Goal: Task Accomplishment & Management: Manage account settings

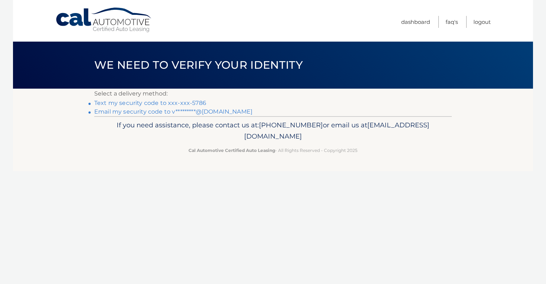
click at [132, 102] on link "Text my security code to xxx-xxx-5786" at bounding box center [150, 102] width 112 height 7
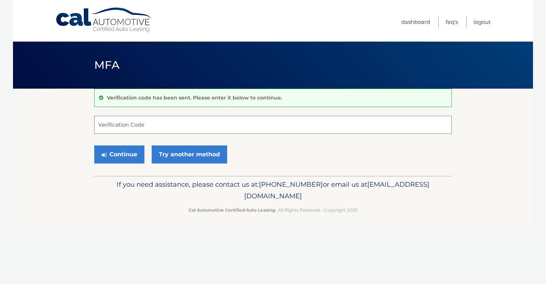
click at [128, 119] on input "Verification Code" at bounding box center [273, 125] width 358 height 18
type input "208169"
click at [94, 145] on button "Continue" at bounding box center [119, 154] width 50 height 18
click at [114, 162] on button "Continue" at bounding box center [119, 154] width 50 height 18
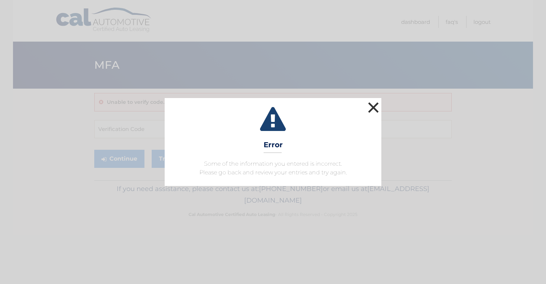
click at [372, 100] on button "×" at bounding box center [373, 107] width 14 height 14
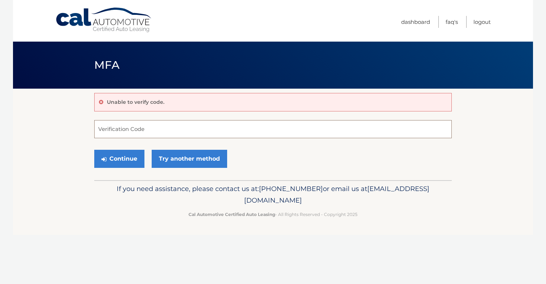
click at [261, 128] on input "Verification Code" at bounding box center [273, 129] width 358 height 18
type input "208169"
click at [110, 159] on button "Continue" at bounding box center [119, 159] width 50 height 18
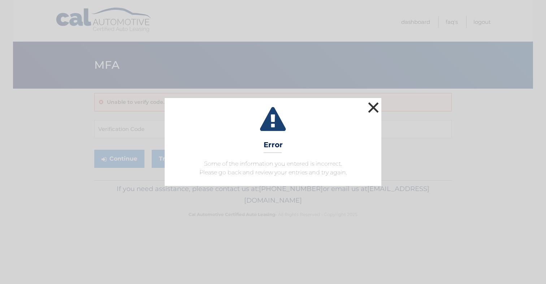
click at [379, 105] on button "×" at bounding box center [373, 107] width 14 height 14
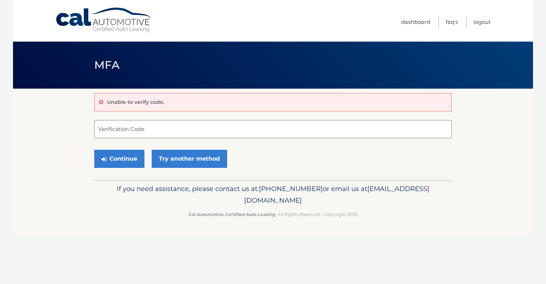
click at [243, 135] on input "Verification Code" at bounding box center [273, 129] width 358 height 18
type input "208169"
click at [140, 162] on button "Continue" at bounding box center [119, 159] width 50 height 18
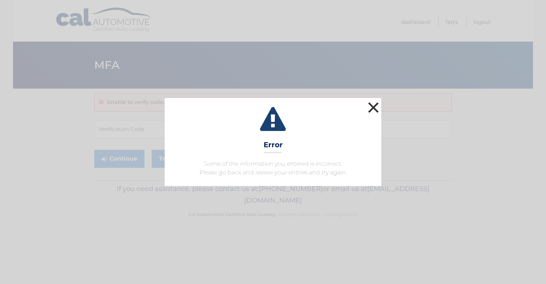
click at [378, 110] on button "×" at bounding box center [373, 107] width 14 height 14
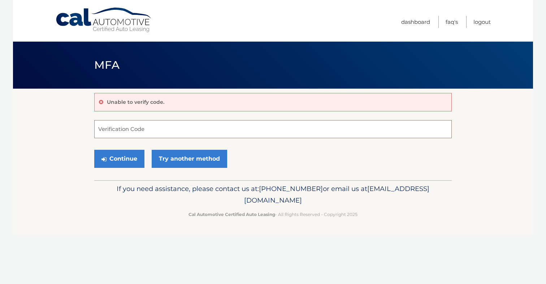
click at [147, 135] on input "Verification Code" at bounding box center [273, 129] width 358 height 18
click at [172, 160] on link "Try another method" at bounding box center [190, 159] width 76 height 18
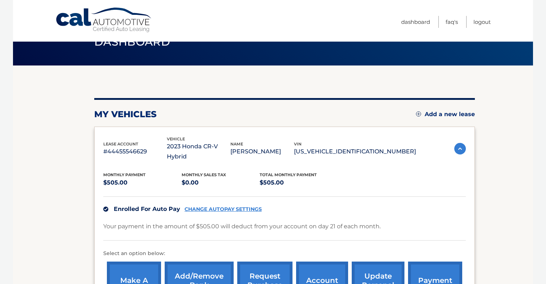
scroll to position [23, 0]
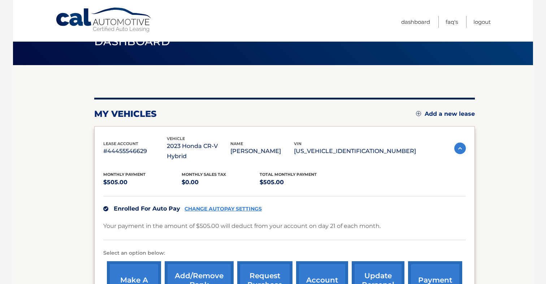
click at [203, 206] on link "CHANGE AUTOPAY SETTINGS" at bounding box center [223, 209] width 77 height 6
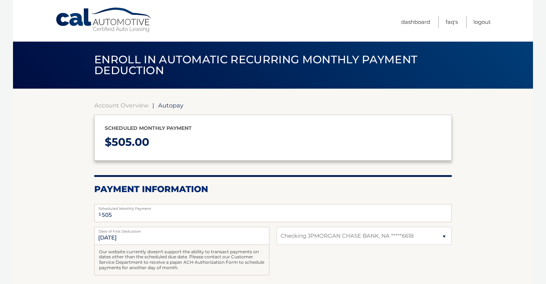
select select "OTgzNTQzNGMtYTdiZS00NDhjLWEzNTMtYmI1MjllNmRjNTg4"
click at [125, 106] on link "Account Overview" at bounding box center [121, 105] width 54 height 7
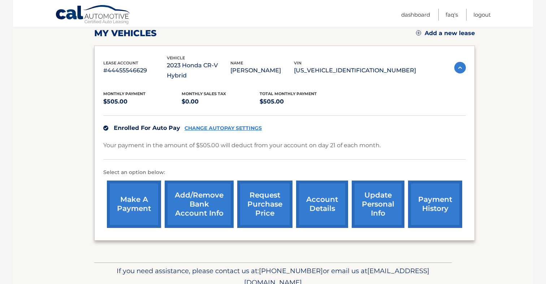
scroll to position [106, 0]
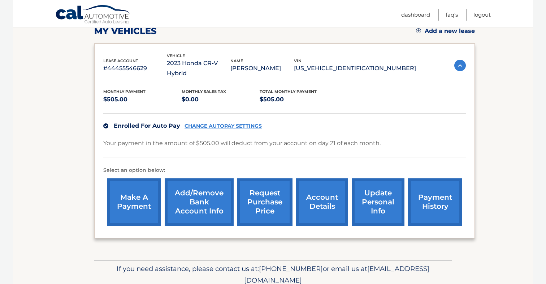
click at [209, 192] on link "Add/Remove bank account info" at bounding box center [199, 201] width 69 height 47
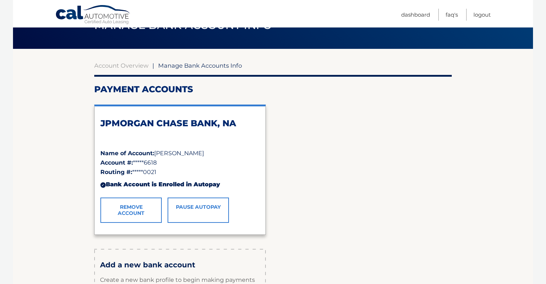
scroll to position [42, 0]
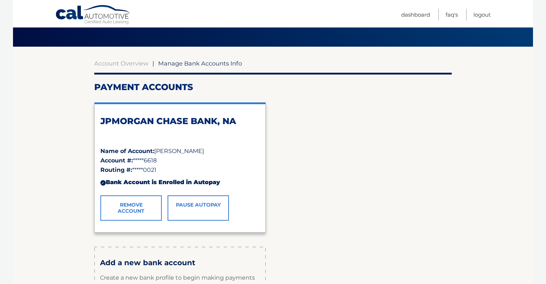
click at [190, 207] on link "Pause AutoPay" at bounding box center [198, 207] width 61 height 25
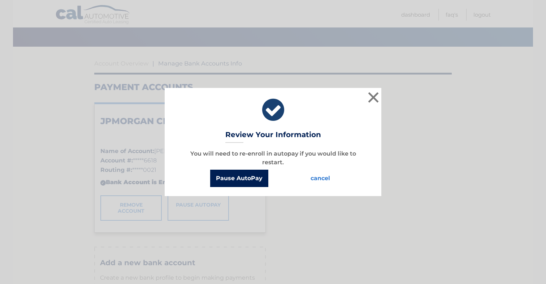
click at [233, 182] on button "Pause AutoPay" at bounding box center [239, 177] width 58 height 17
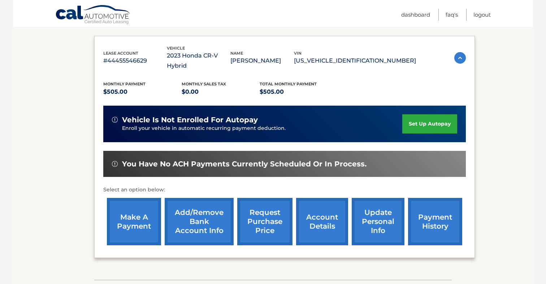
scroll to position [154, 0]
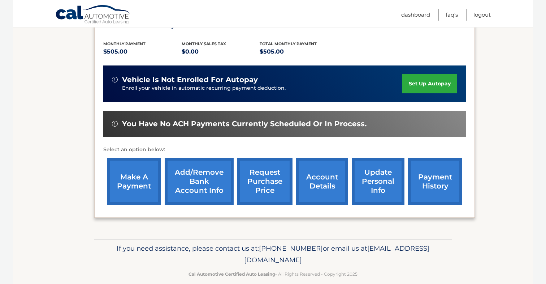
click at [324, 182] on link "account details" at bounding box center [322, 181] width 52 height 47
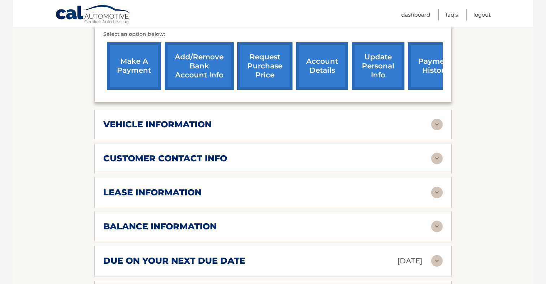
scroll to position [292, 0]
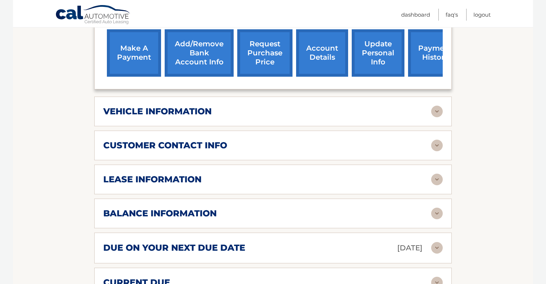
click at [261, 174] on div "lease information" at bounding box center [267, 179] width 328 height 11
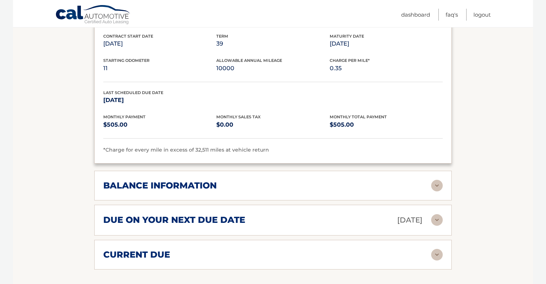
scroll to position [456, 0]
click at [248, 179] on div "balance information" at bounding box center [267, 184] width 328 height 11
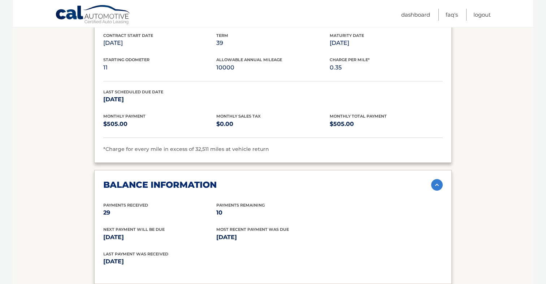
click at [248, 179] on div "balance information" at bounding box center [267, 184] width 328 height 11
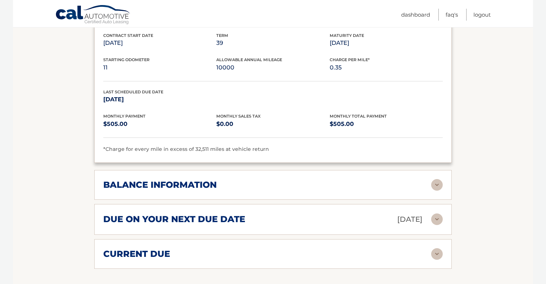
click at [237, 213] on div "due on your next due date [DATE]" at bounding box center [267, 219] width 328 height 13
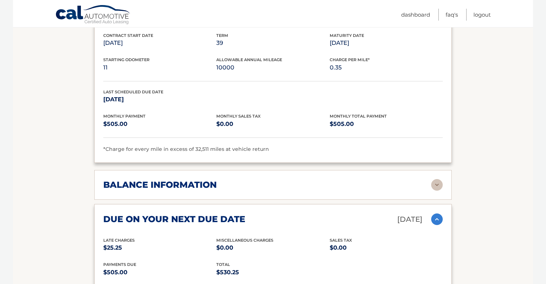
click at [237, 213] on div "due on your next due date [DATE]" at bounding box center [267, 219] width 328 height 13
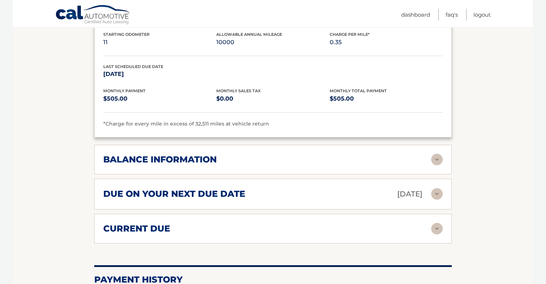
scroll to position [502, 0]
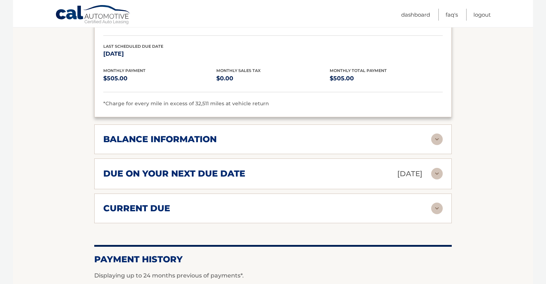
click at [229, 203] on div "current due" at bounding box center [267, 208] width 328 height 11
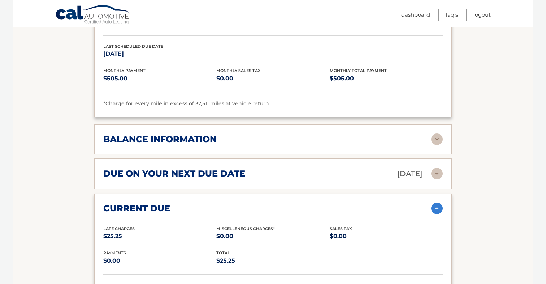
click at [229, 203] on div "current due" at bounding box center [267, 208] width 328 height 11
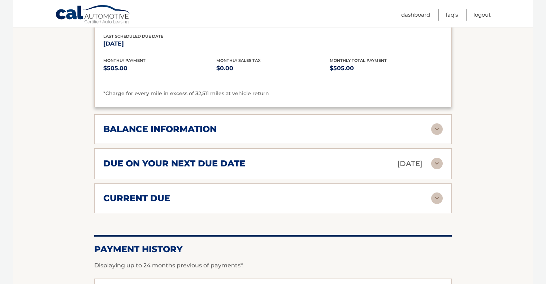
scroll to position [640, 0]
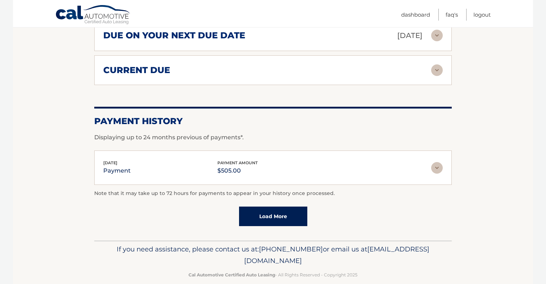
click at [154, 162] on div "[DATE] payment payment amount $505.00" at bounding box center [267, 167] width 328 height 16
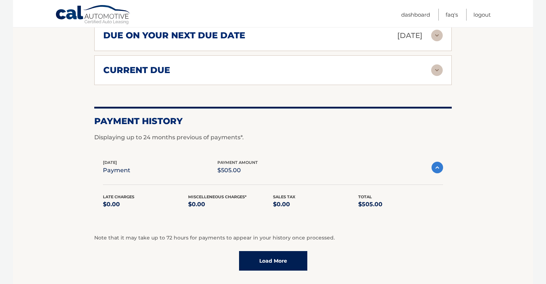
click at [154, 162] on div "[DATE] payment payment amount $505.00" at bounding box center [267, 167] width 329 height 16
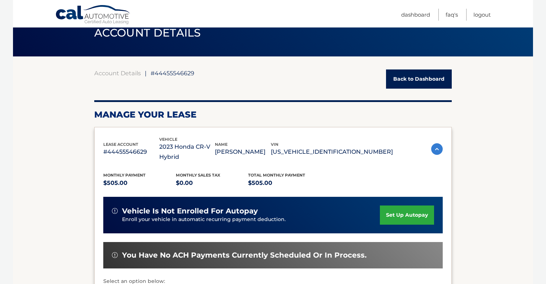
scroll to position [32, 0]
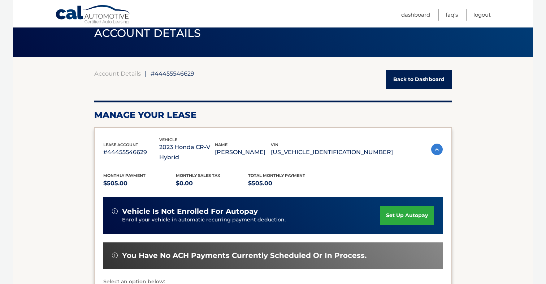
click at [439, 144] on img at bounding box center [438, 149] width 12 height 12
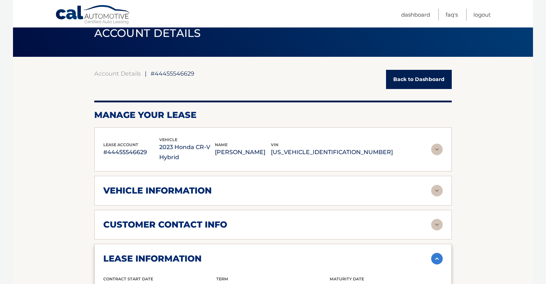
click at [426, 86] on link "Back to Dashboard" at bounding box center [419, 79] width 66 height 19
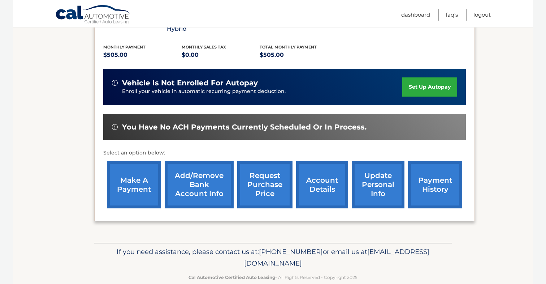
scroll to position [154, 0]
